Goal: Task Accomplishment & Management: Complete application form

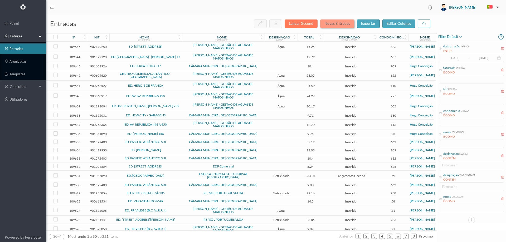
click at [340, 21] on button "Novas Entradas" at bounding box center [337, 24] width 34 height 8
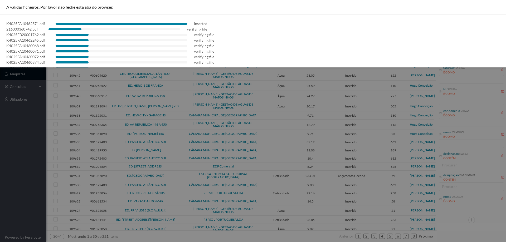
scroll to position [26, 0]
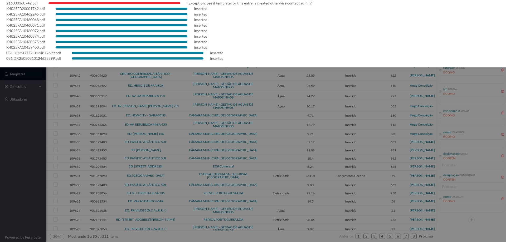
click at [18, 161] on div at bounding box center [253, 121] width 506 height 242
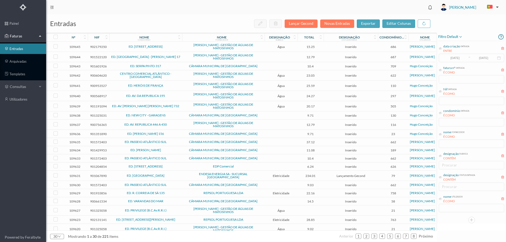
scroll to position [0, 0]
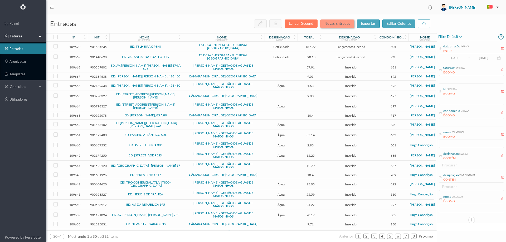
click at [336, 25] on button "Novas Entradas" at bounding box center [337, 24] width 34 height 8
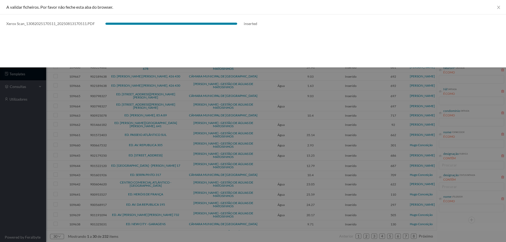
drag, startPoint x: 42, startPoint y: 154, endPoint x: 42, endPoint y: 149, distance: 4.5
click at [41, 154] on div at bounding box center [253, 121] width 506 height 242
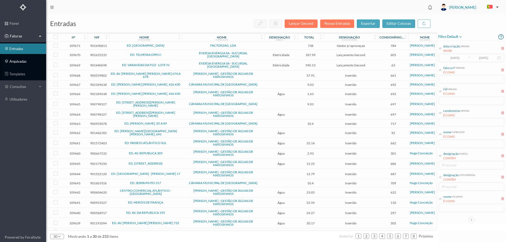
click at [31, 57] on link "arquivadas" at bounding box center [23, 61] width 46 height 11
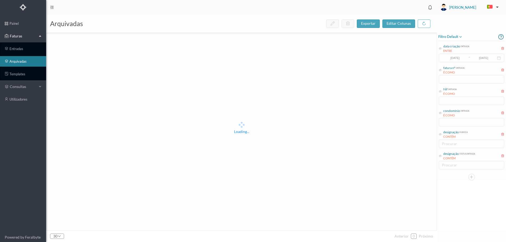
click at [453, 37] on span "filtro default" at bounding box center [451, 37] width 24 height 6
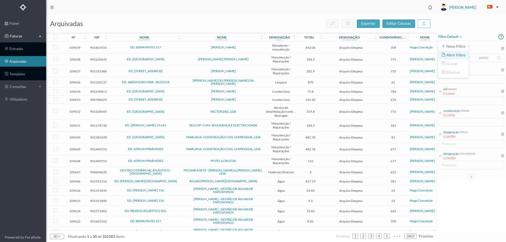
click at [455, 55] on span "abrir filtro" at bounding box center [456, 55] width 19 height 4
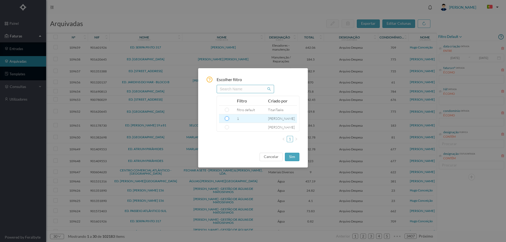
click at [226, 118] on input "radio" at bounding box center [227, 119] width 4 height 4
radio input "true"
click at [295, 156] on button "sim" at bounding box center [292, 157] width 15 height 8
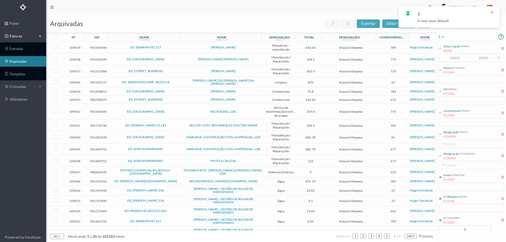
click at [462, 231] on div "1 data criação entrada ENTRE [DATE] ~ [DATE] fatura nº entrada É COMO Nif entra…" at bounding box center [471, 129] width 69 height 228
click at [463, 229] on input "0" at bounding box center [465, 230] width 52 height 8
type input "775"
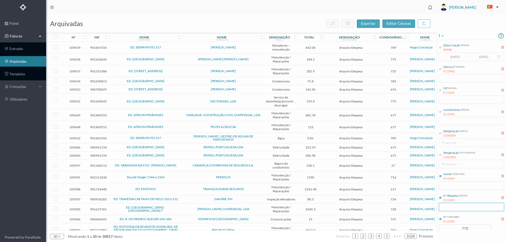
click at [469, 208] on input "text" at bounding box center [471, 207] width 65 height 8
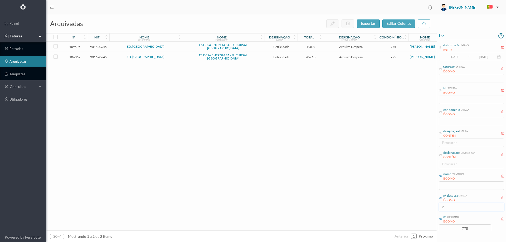
type input "2"
click at [166, 46] on span "ED. [GEOGRAPHIC_DATA]" at bounding box center [146, 46] width 70 height 3
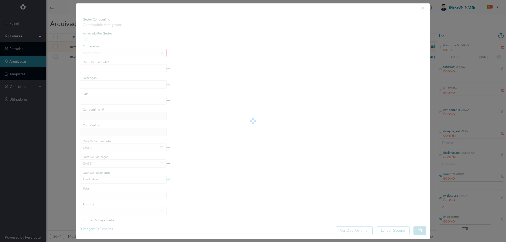
type input "FAC 0280312025/0077354332"
type input "[STREET_ADDRESS][PERSON_NAME][PERSON_NAME]"
type input "901620645"
type input "[DATE]"
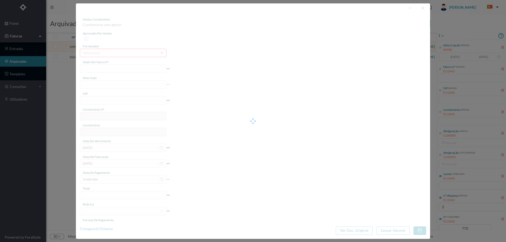
type input "[DATE]"
type input "198.80"
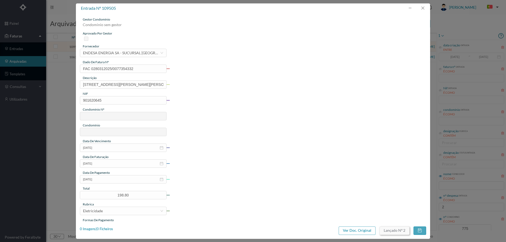
type input "775"
type input "ED. [GEOGRAPHIC_DATA]"
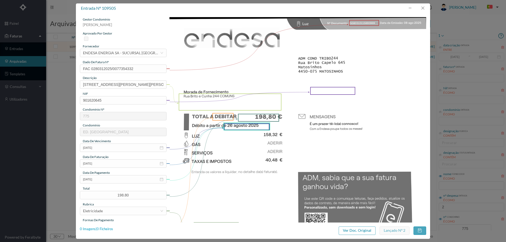
click at [110, 229] on div "0 Imagens | 0 Ficheiros" at bounding box center [96, 229] width 33 height 5
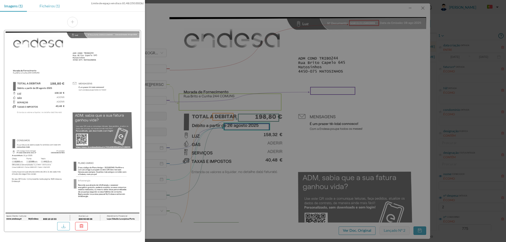
click at [54, 6] on div "Ficheiros (1)" at bounding box center [49, 6] width 29 height 12
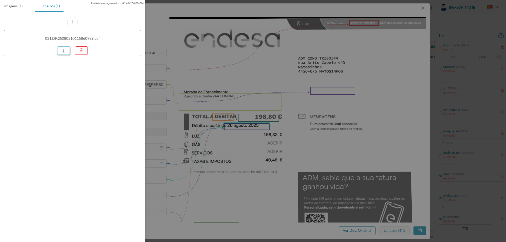
click at [63, 52] on link at bounding box center [63, 50] width 13 height 8
click at [288, 157] on div at bounding box center [253, 121] width 506 height 242
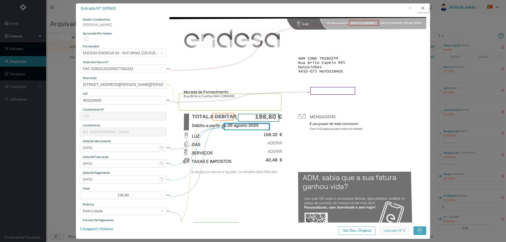
click at [423, 10] on button "button" at bounding box center [423, 8] width 13 height 8
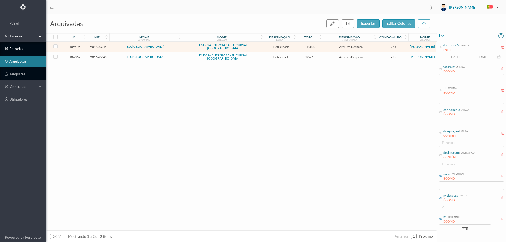
click at [17, 49] on link "entradas" at bounding box center [23, 49] width 46 height 11
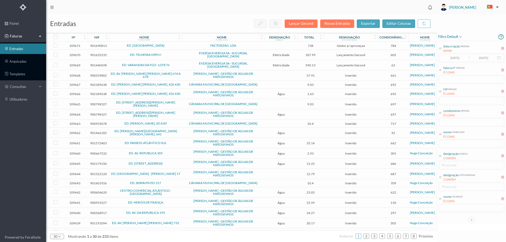
click at [466, 36] on div "filtro default" at bounding box center [472, 37] width 66 height 8
click at [450, 36] on span "filtro default" at bounding box center [451, 37] width 24 height 6
click at [448, 55] on span "abrir filtro" at bounding box center [456, 55] width 19 height 4
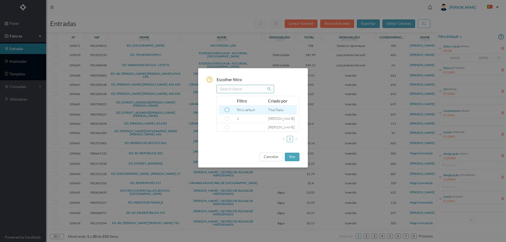
click at [227, 111] on input "radio" at bounding box center [227, 110] width 4 height 4
radio input "true"
click at [293, 156] on button "sim" at bounding box center [292, 157] width 15 height 8
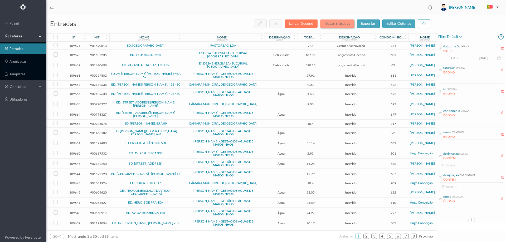
click at [338, 24] on button "Novas Entradas" at bounding box center [337, 24] width 34 height 8
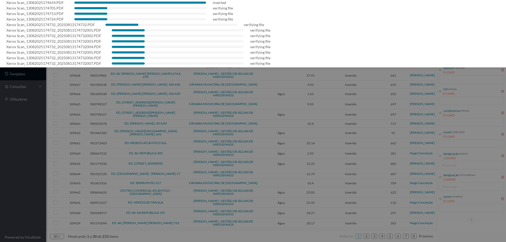
scroll to position [37, 0]
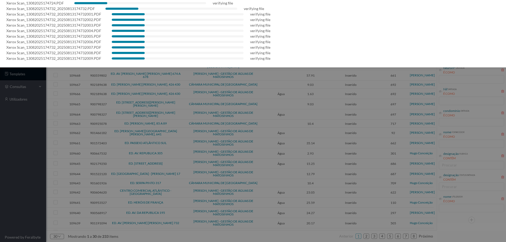
click at [0, 180] on div at bounding box center [253, 121] width 506 height 242
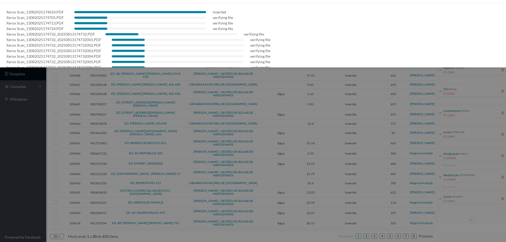
scroll to position [0, 0]
